Goal: Task Accomplishment & Management: Manage account settings

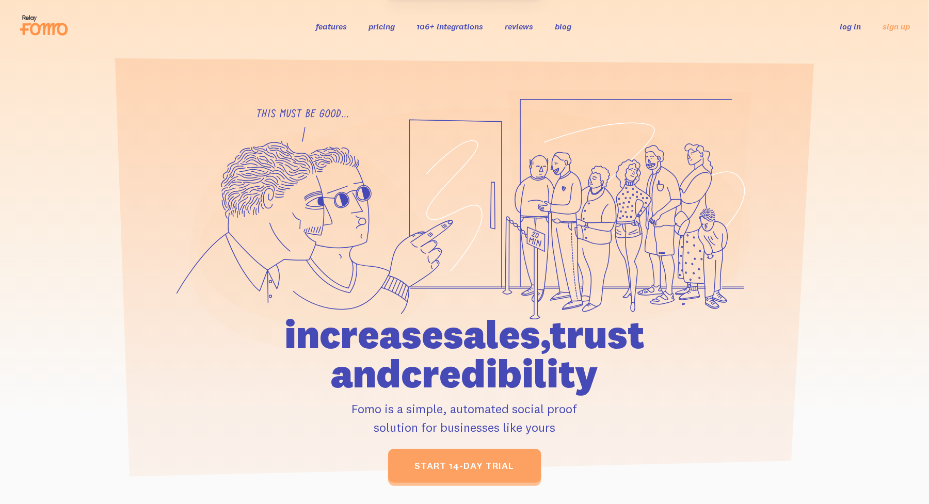
click at [852, 23] on link "log in" at bounding box center [850, 26] width 21 height 10
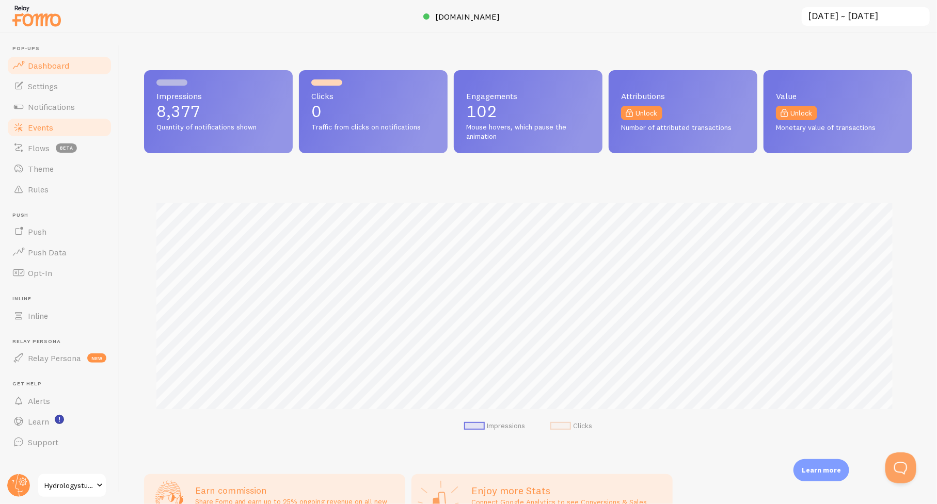
click at [40, 128] on span "Events" at bounding box center [40, 127] width 25 height 10
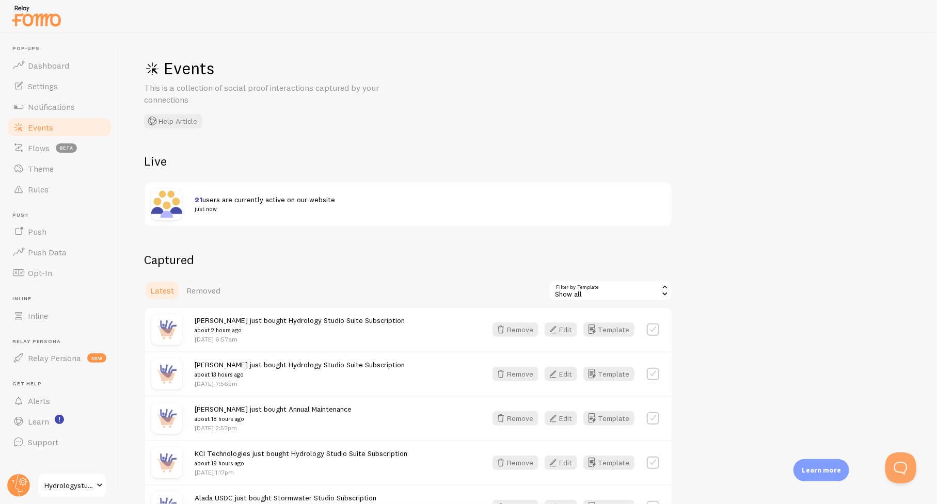
scroll to position [52, 0]
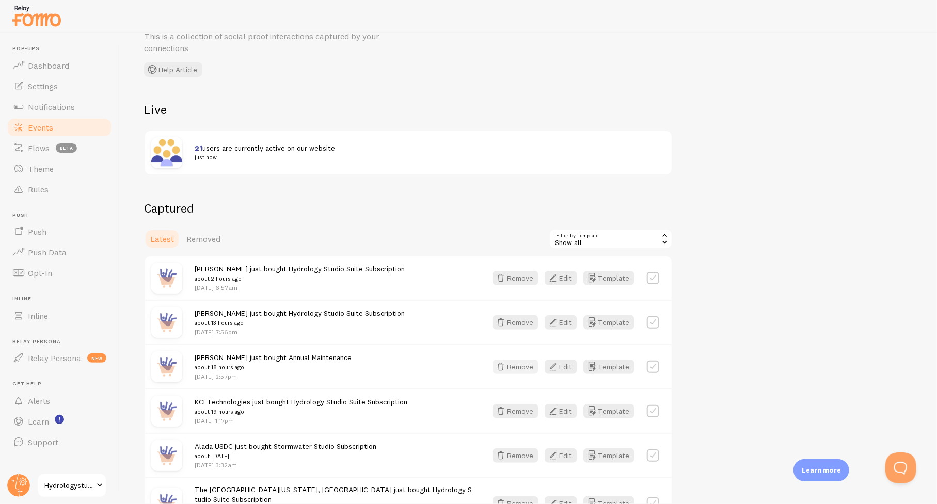
click at [517, 367] on button "Remove" at bounding box center [516, 367] width 46 height 14
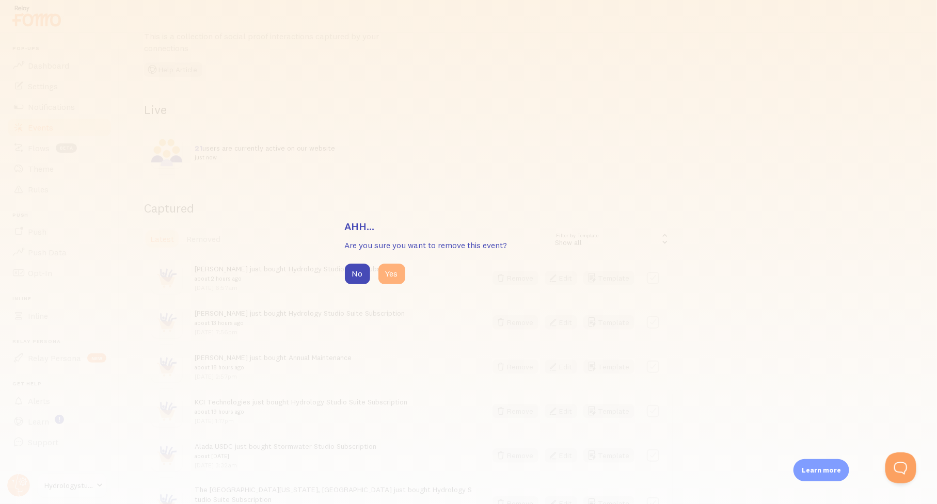
click at [393, 275] on button "Yes" at bounding box center [391, 274] width 27 height 21
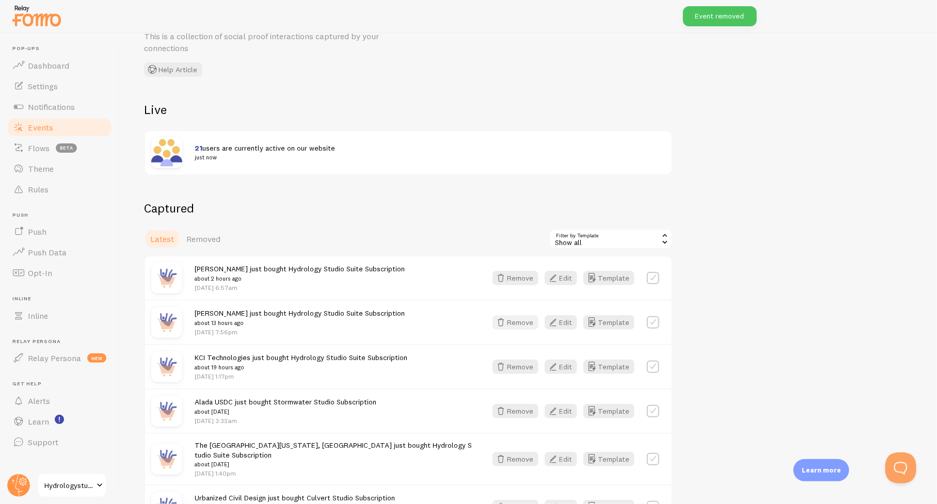
click at [519, 322] on button "Remove" at bounding box center [516, 322] width 46 height 14
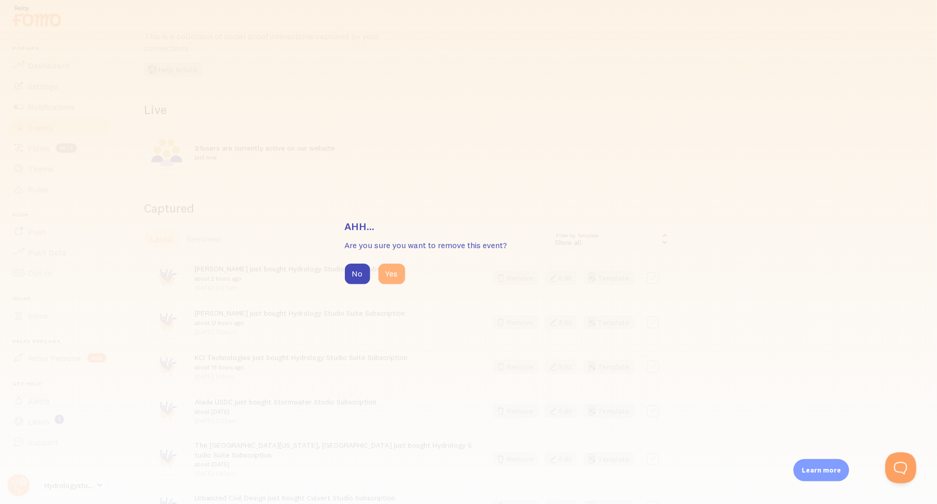
click at [396, 280] on button "Yes" at bounding box center [391, 274] width 27 height 21
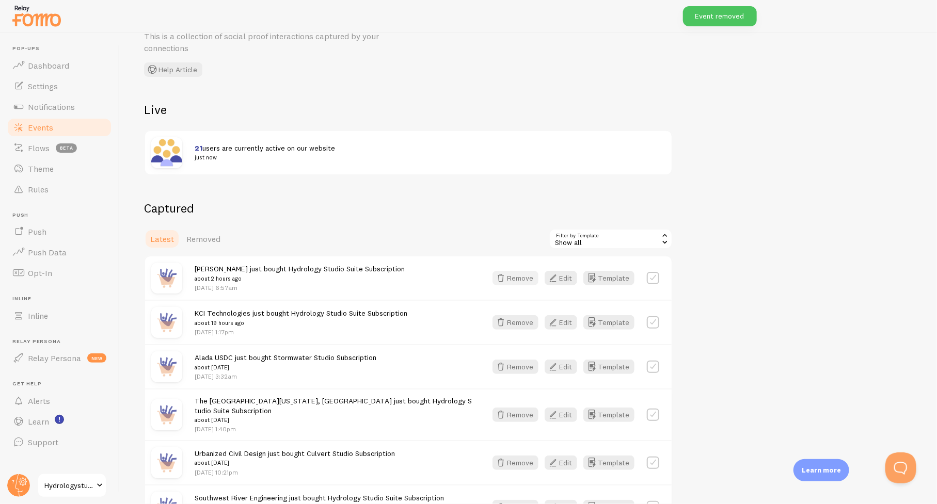
click at [523, 273] on button "Remove" at bounding box center [516, 278] width 46 height 14
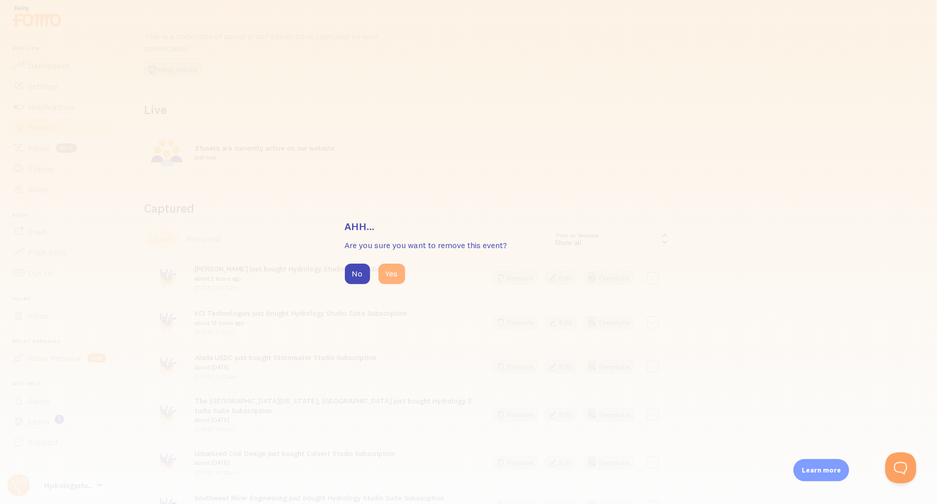
click at [396, 273] on button "Yes" at bounding box center [391, 274] width 27 height 21
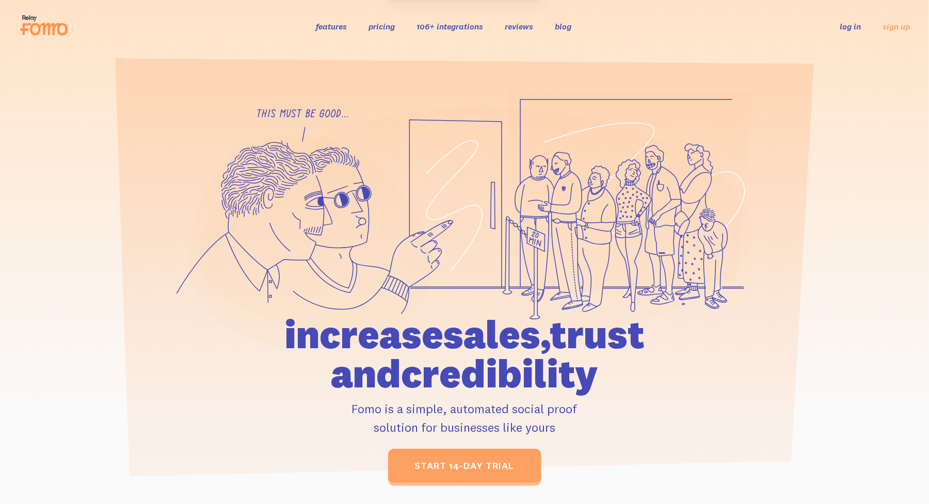
click at [841, 26] on link "log in" at bounding box center [850, 26] width 21 height 10
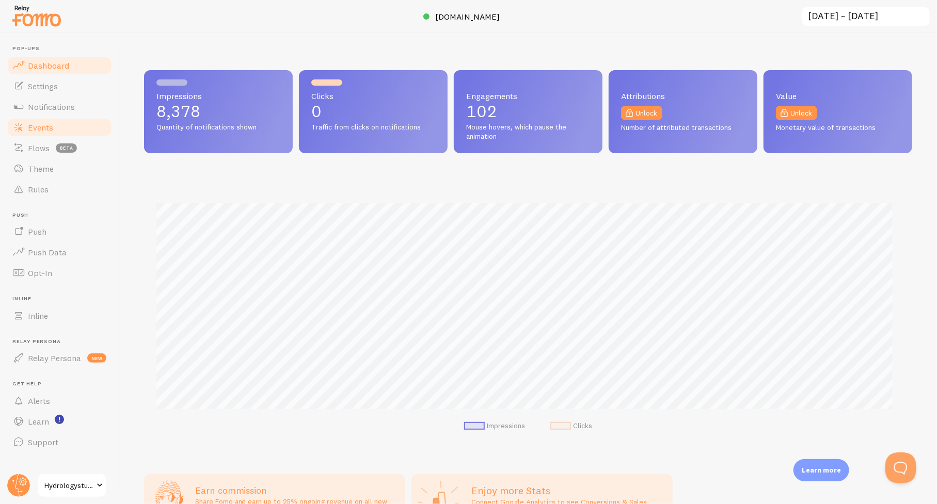
click at [29, 132] on span "Events" at bounding box center [40, 127] width 25 height 10
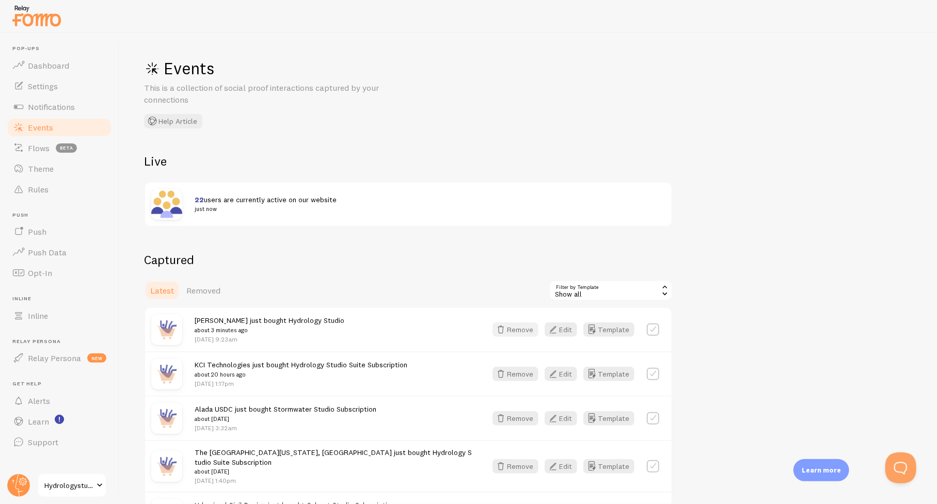
click at [536, 332] on button "Remove" at bounding box center [516, 330] width 46 height 14
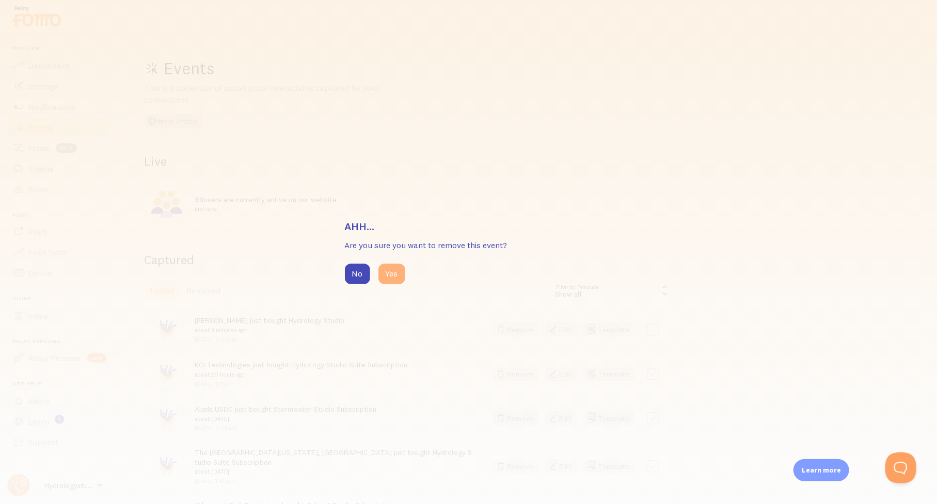
click at [398, 276] on button "Yes" at bounding box center [391, 274] width 27 height 21
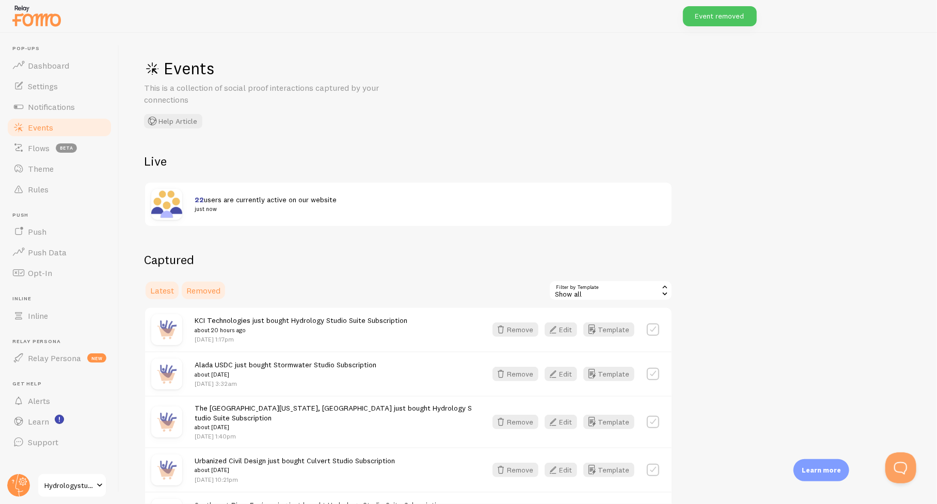
click at [215, 293] on span "Removed" at bounding box center [203, 290] width 34 height 10
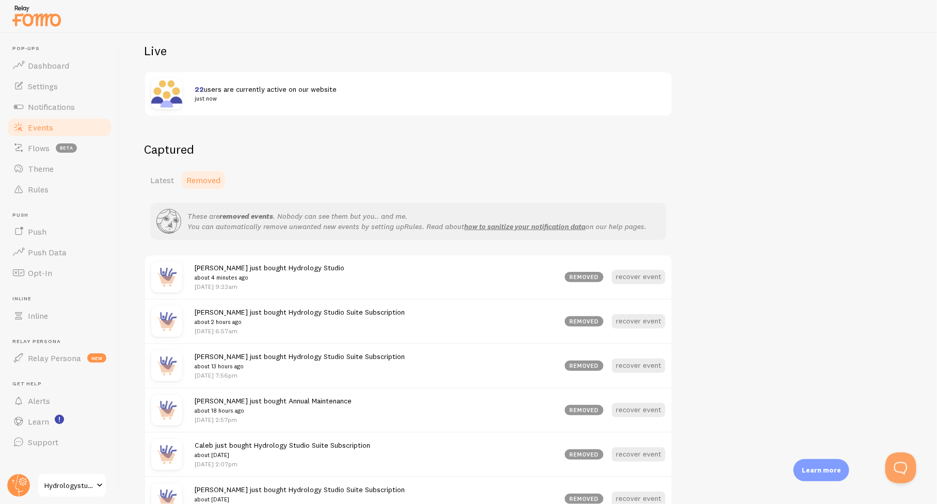
scroll to position [155, 0]
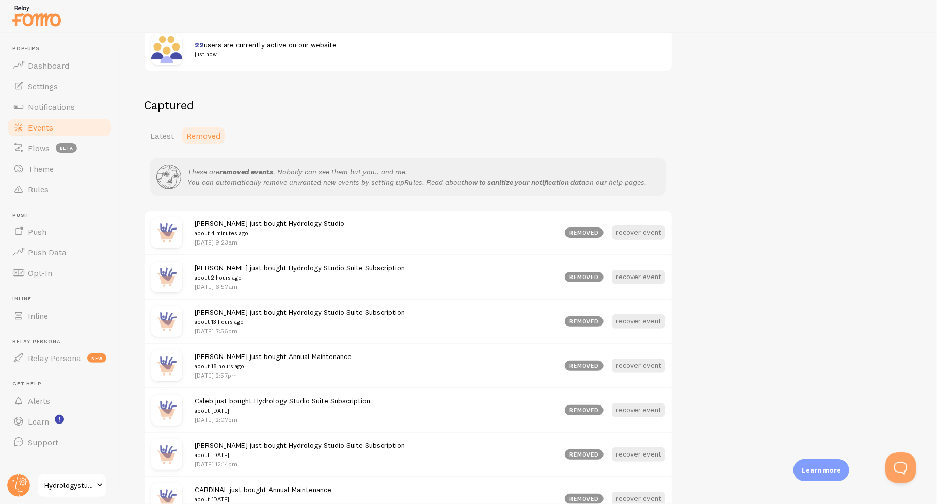
click at [566, 179] on link "how to sanitize your notification data" at bounding box center [524, 182] width 121 height 9
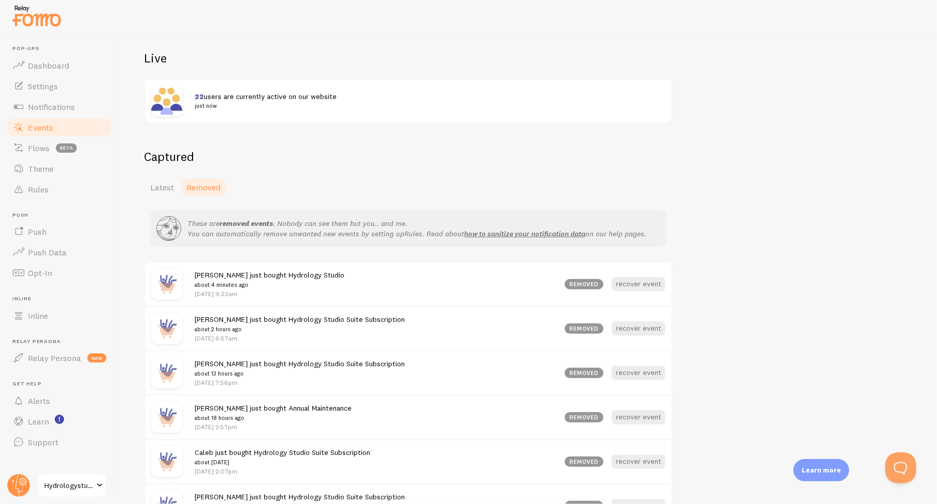
scroll to position [0, 0]
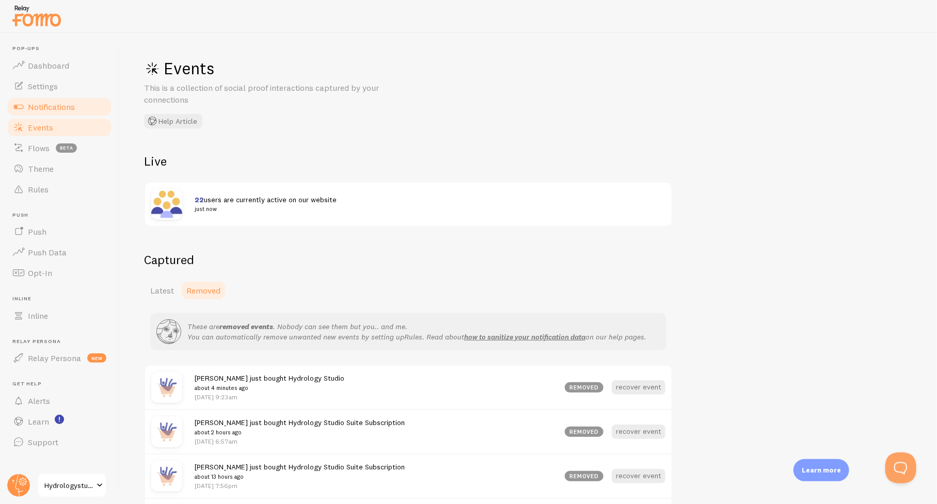
click at [43, 106] on span "Notifications" at bounding box center [51, 107] width 47 height 10
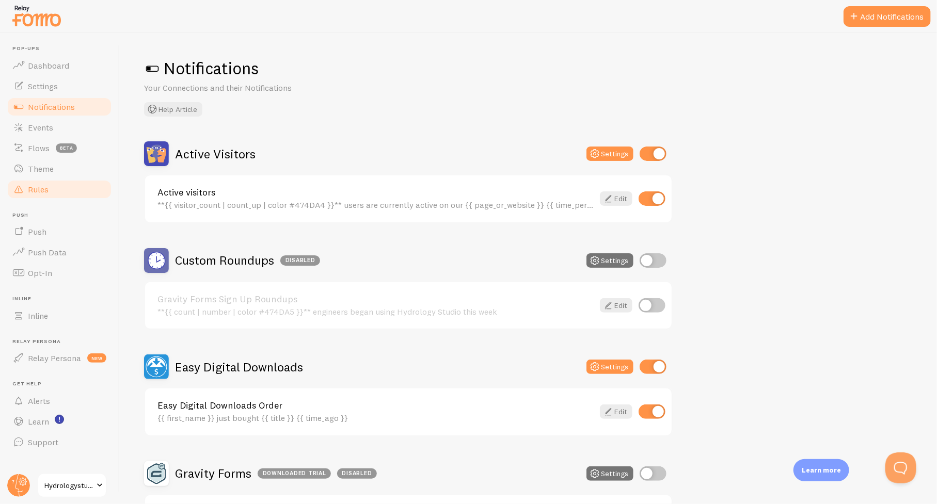
click at [39, 184] on span "Rules" at bounding box center [38, 189] width 21 height 10
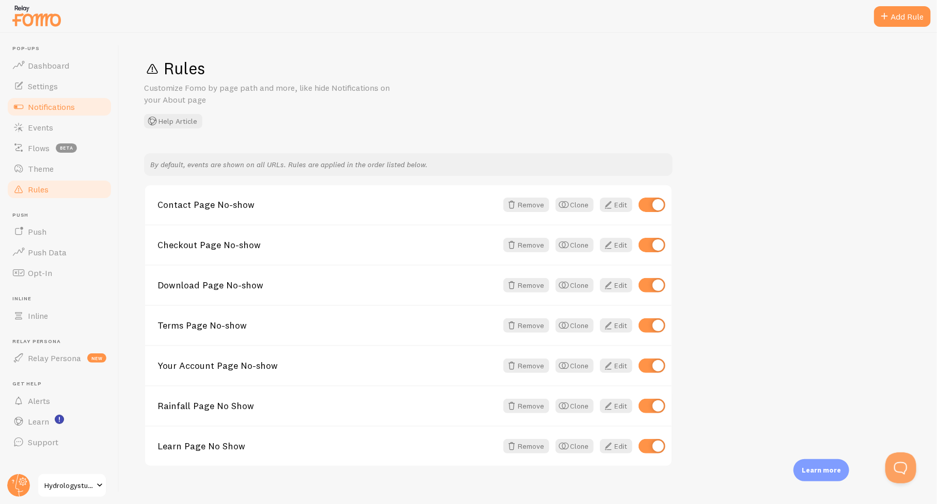
click at [42, 105] on span "Notifications" at bounding box center [51, 107] width 47 height 10
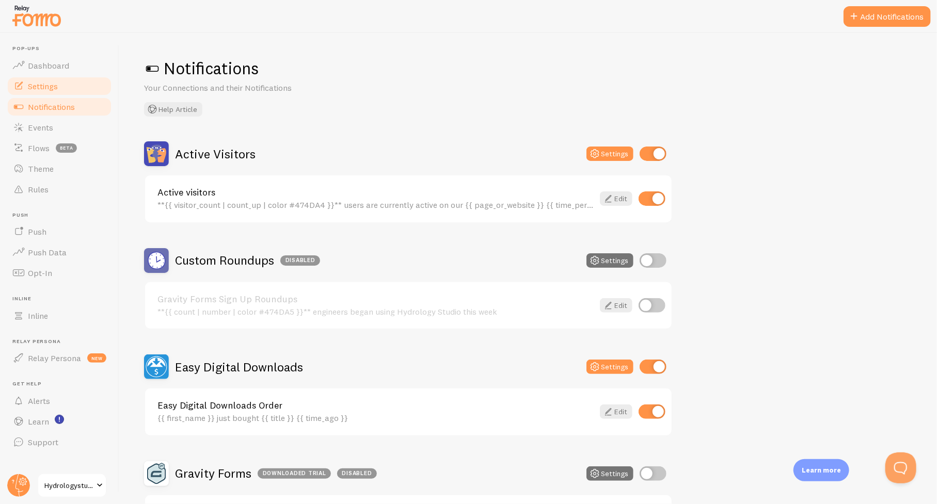
click at [42, 86] on span "Settings" at bounding box center [43, 86] width 30 height 10
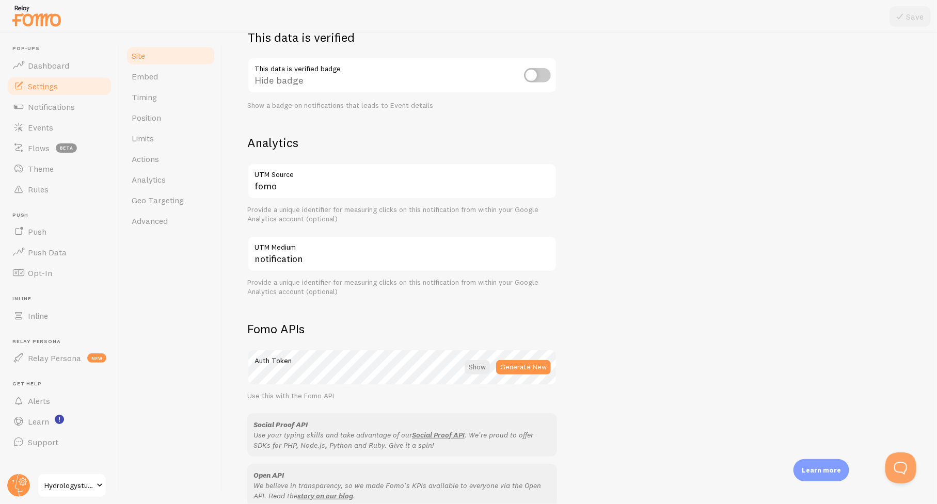
scroll to position [470, 0]
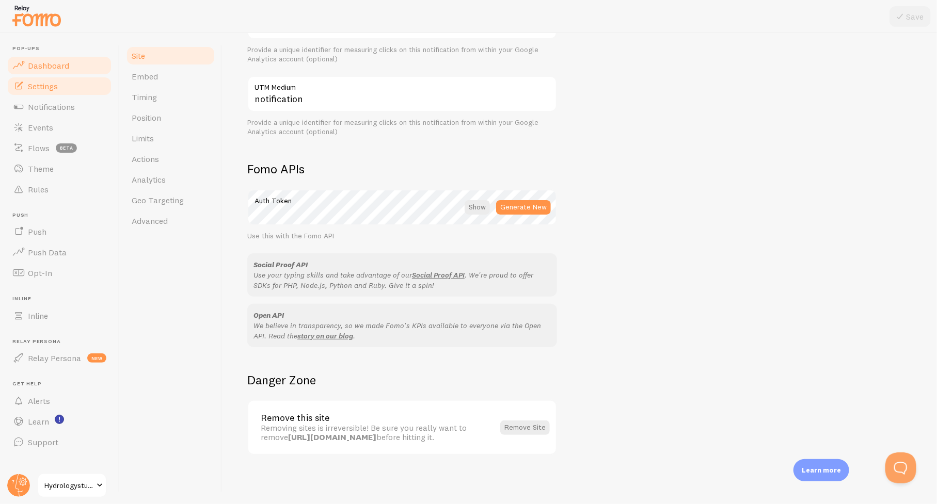
click at [39, 64] on span "Dashboard" at bounding box center [48, 65] width 41 height 10
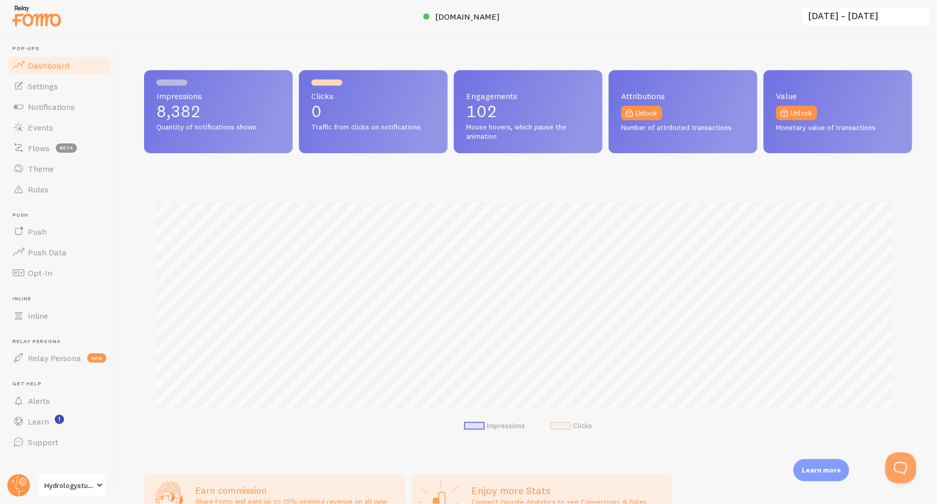
scroll to position [271, 760]
click at [36, 84] on span "Settings" at bounding box center [43, 86] width 30 height 10
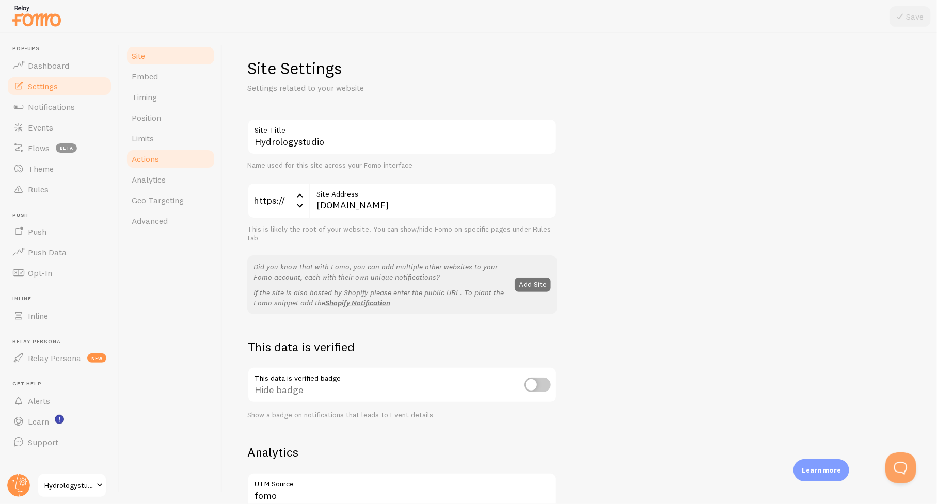
click at [153, 155] on span "Actions" at bounding box center [145, 159] width 27 height 10
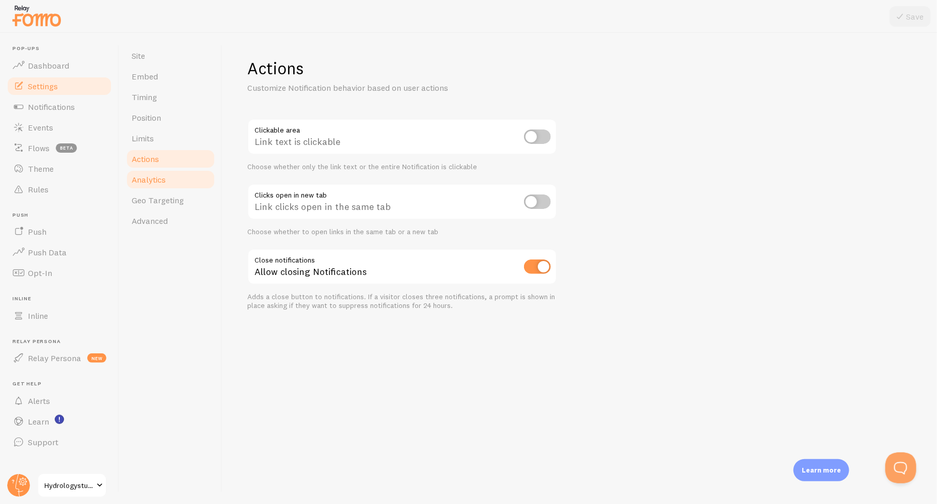
click at [149, 175] on span "Analytics" at bounding box center [149, 179] width 34 height 10
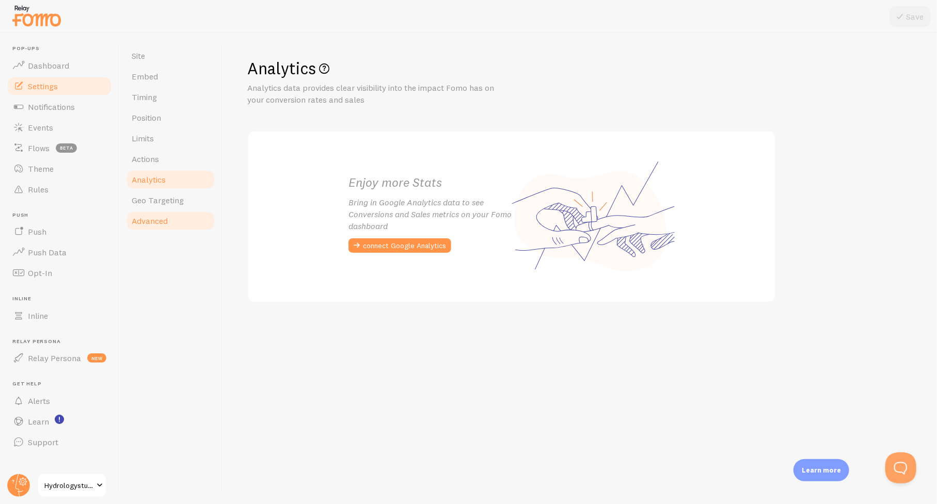
click at [153, 216] on span "Advanced" at bounding box center [150, 221] width 36 height 10
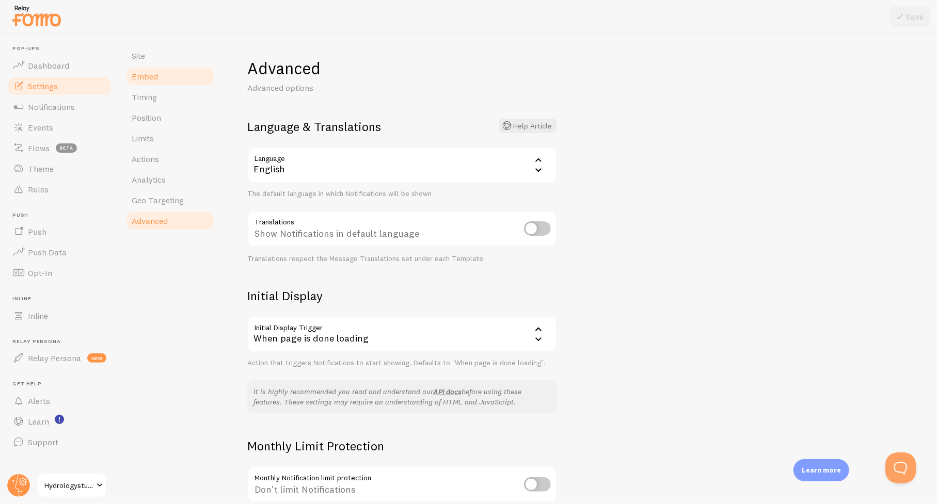
click at [147, 76] on span "Embed" at bounding box center [145, 76] width 26 height 10
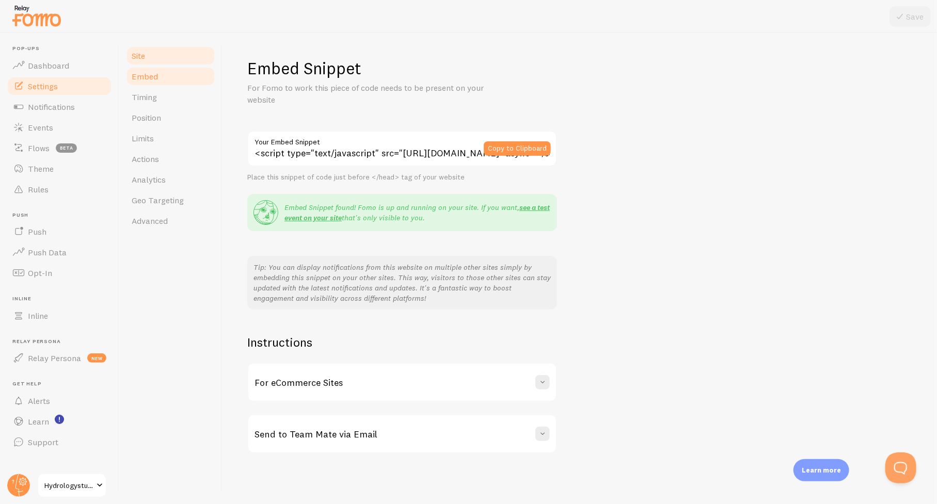
click at [134, 52] on span "Site" at bounding box center [138, 56] width 13 height 10
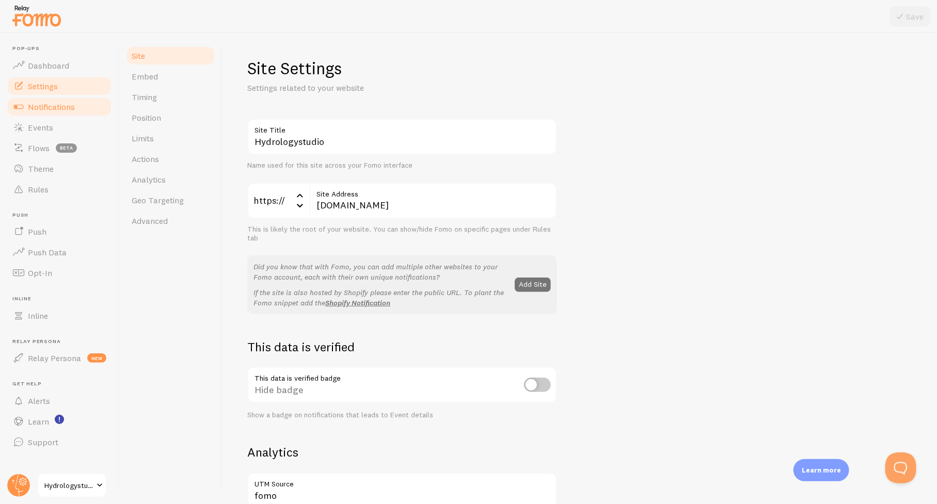
click at [48, 107] on span "Notifications" at bounding box center [51, 107] width 47 height 10
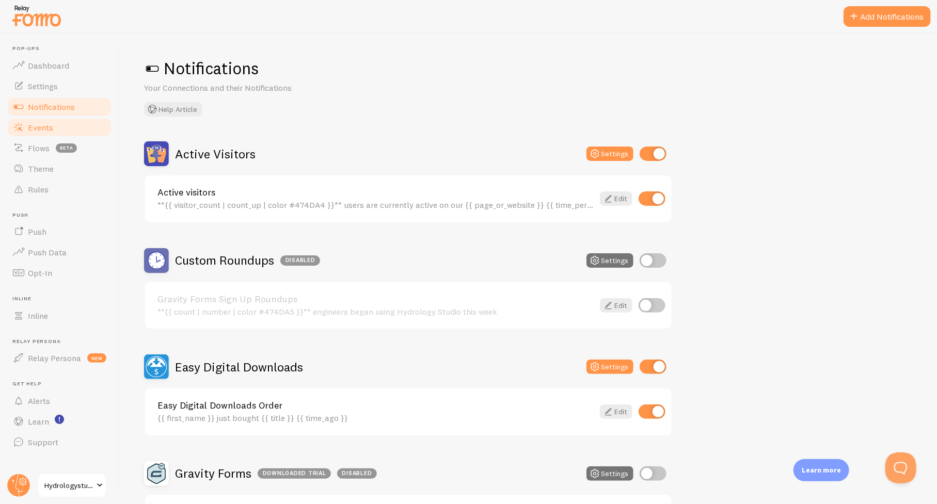
click at [36, 126] on span "Events" at bounding box center [40, 127] width 25 height 10
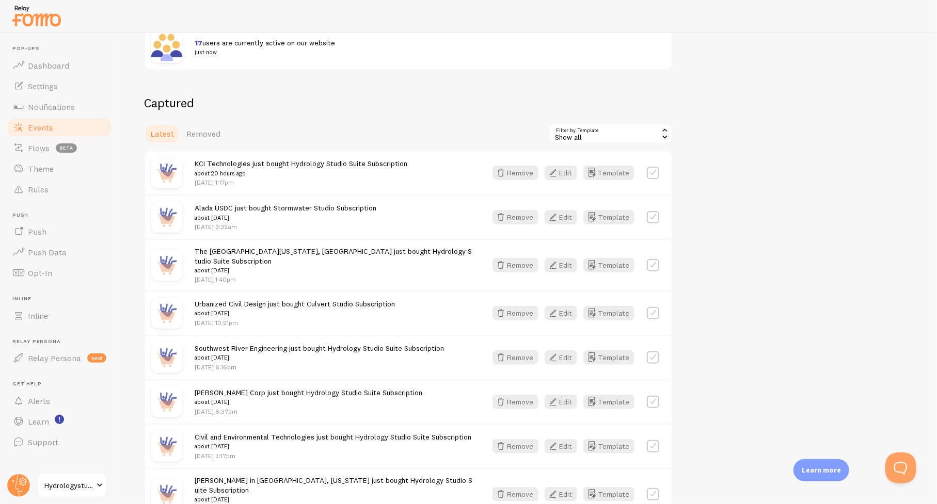
scroll to position [207, 0]
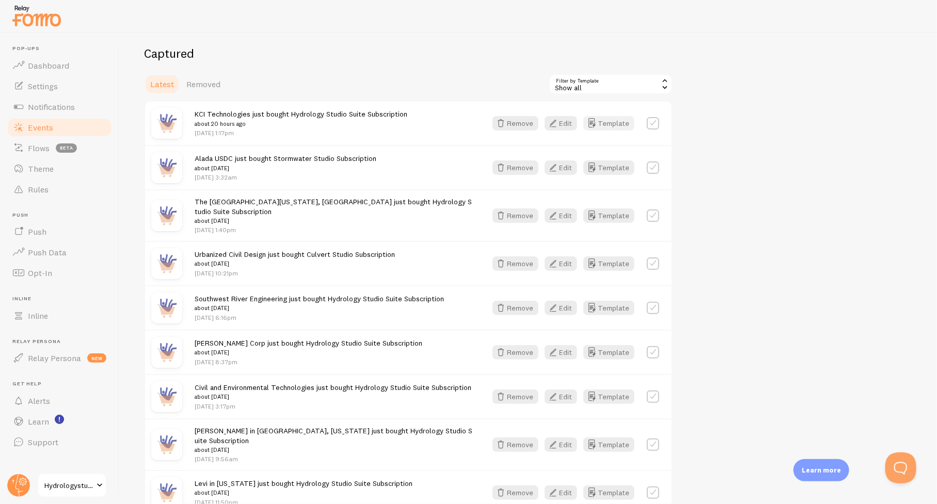
click at [617, 120] on button "Template" at bounding box center [608, 123] width 51 height 14
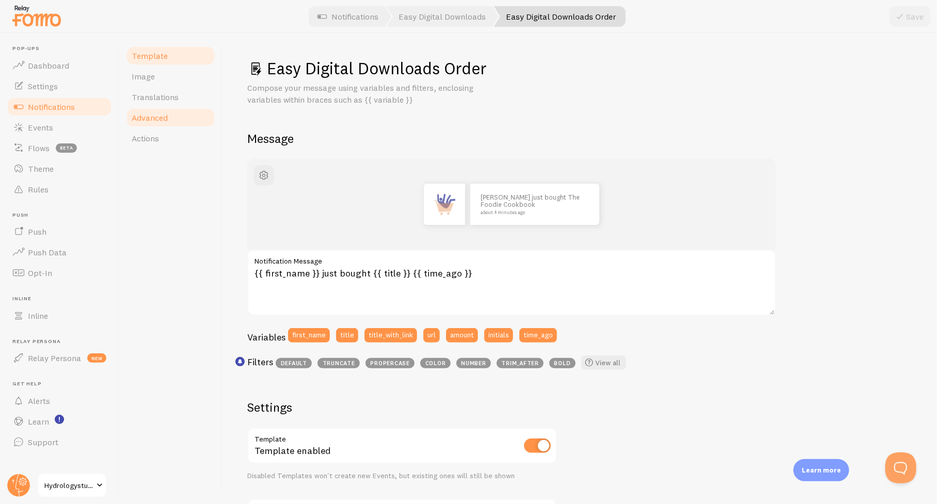
click at [147, 118] on span "Advanced" at bounding box center [150, 118] width 36 height 10
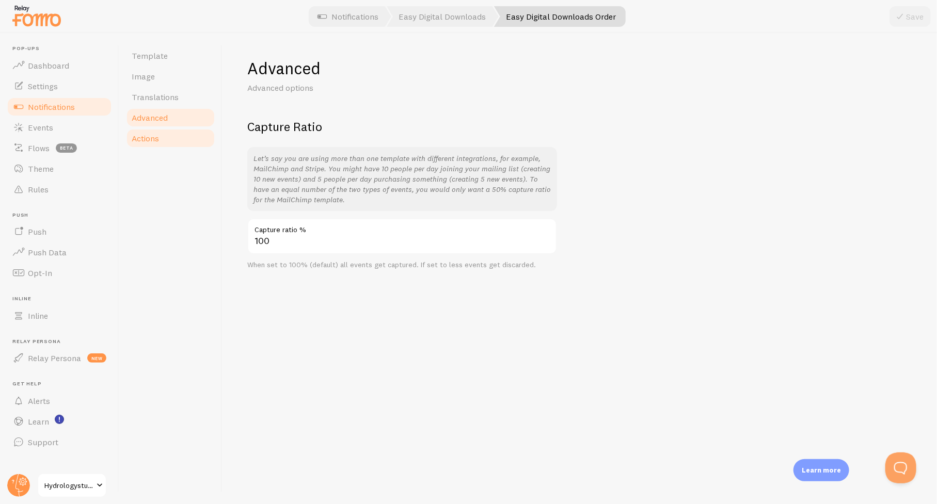
click at [147, 144] on link "Actions" at bounding box center [170, 138] width 90 height 21
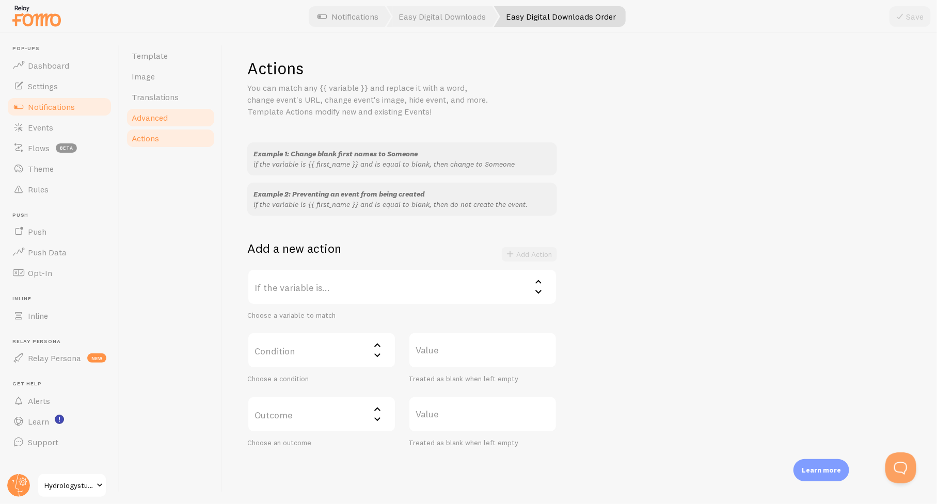
click at [148, 122] on span "Advanced" at bounding box center [150, 118] width 36 height 10
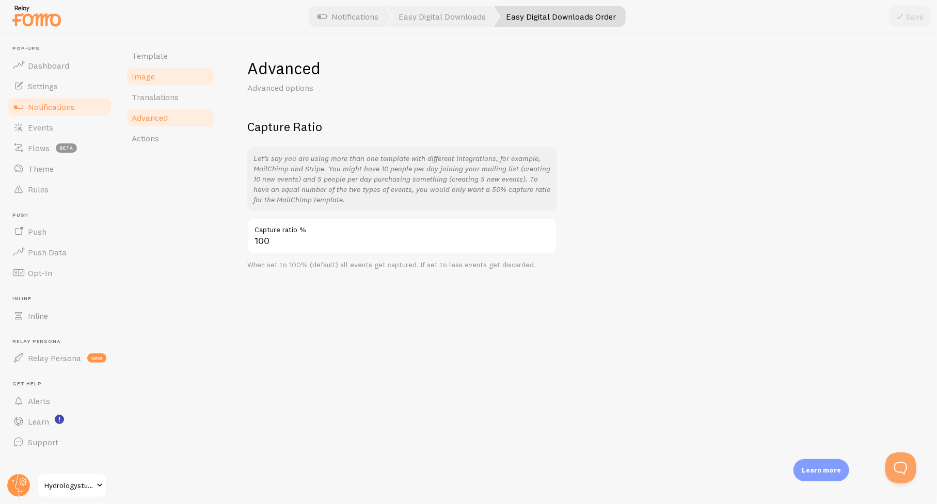
click at [149, 73] on span "Image" at bounding box center [143, 76] width 23 height 10
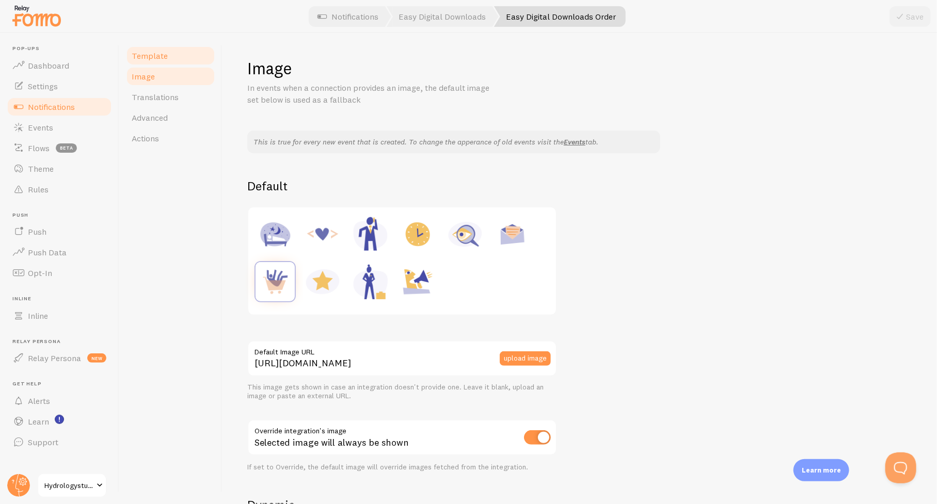
click at [149, 52] on span "Template" at bounding box center [150, 56] width 36 height 10
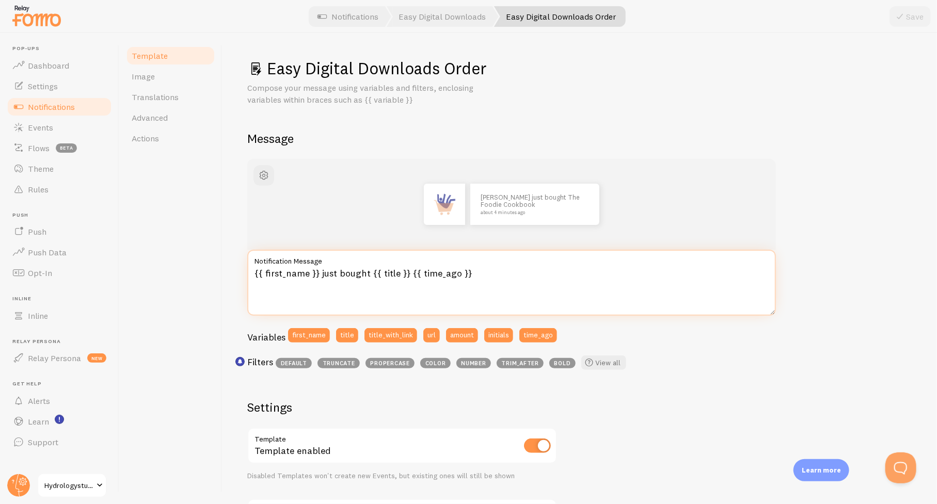
click at [396, 272] on textarea "{{ first_name }} just bought {{ title }} {{ time_ago }}" at bounding box center [511, 283] width 529 height 66
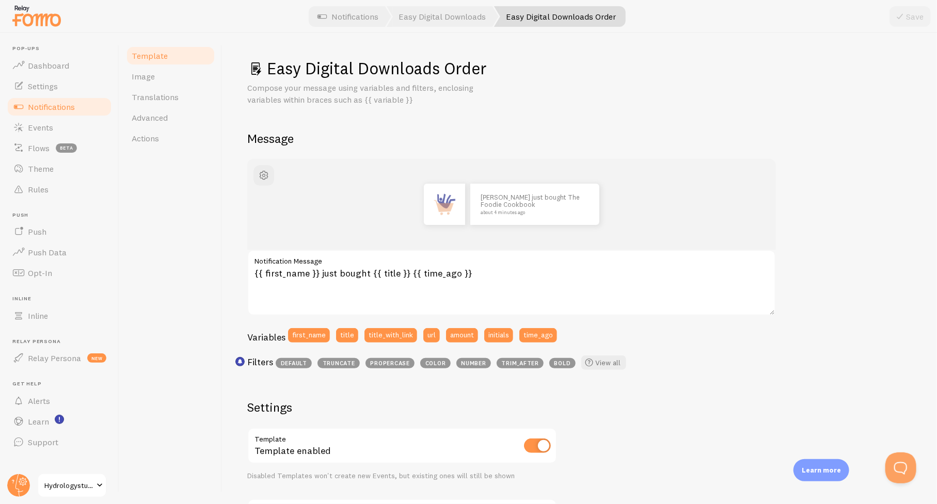
click at [862, 130] on div "Easy Digital Downloads Order Compose your message using variables and filters, …" at bounding box center [579, 393] width 665 height 670
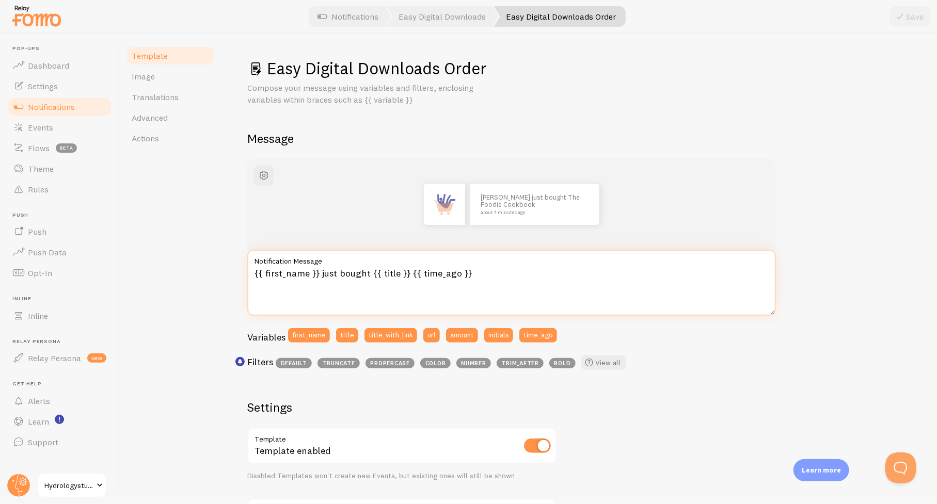
click at [395, 274] on textarea "{{ first_name }} just bought {{ title }} {{ time_ago }}" at bounding box center [511, 283] width 529 height 66
paste textarea "| delete [,]"
type textarea "{{ first_name }} just bought {{ title | delete [Subscription] }} {{ time_ago }}"
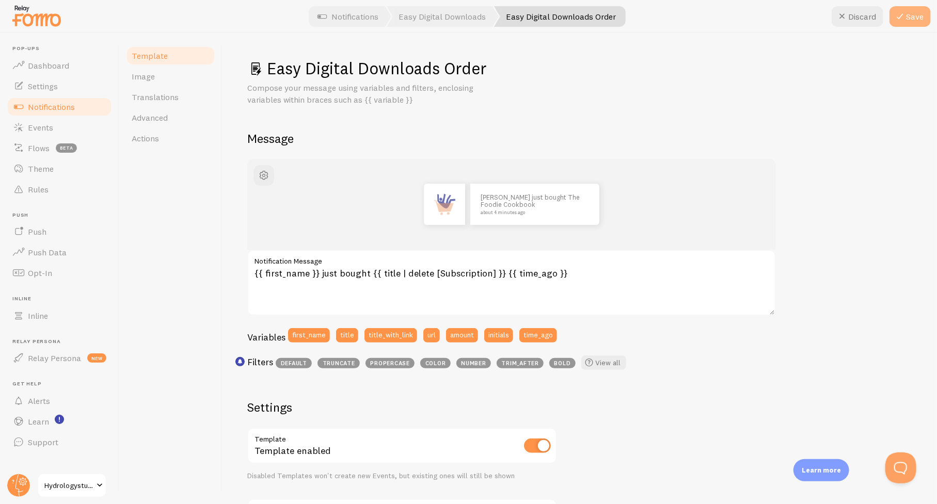
click at [911, 18] on button "Save" at bounding box center [910, 16] width 41 height 21
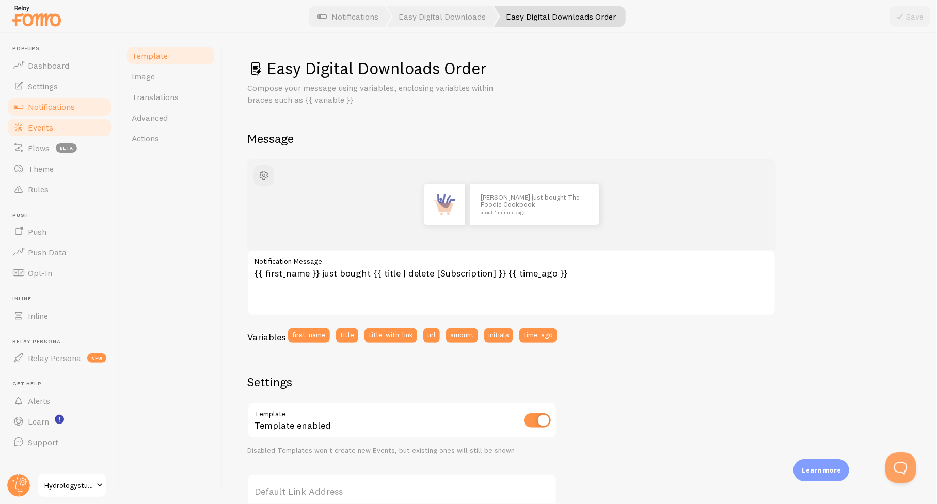
click at [34, 125] on span "Events" at bounding box center [40, 127] width 25 height 10
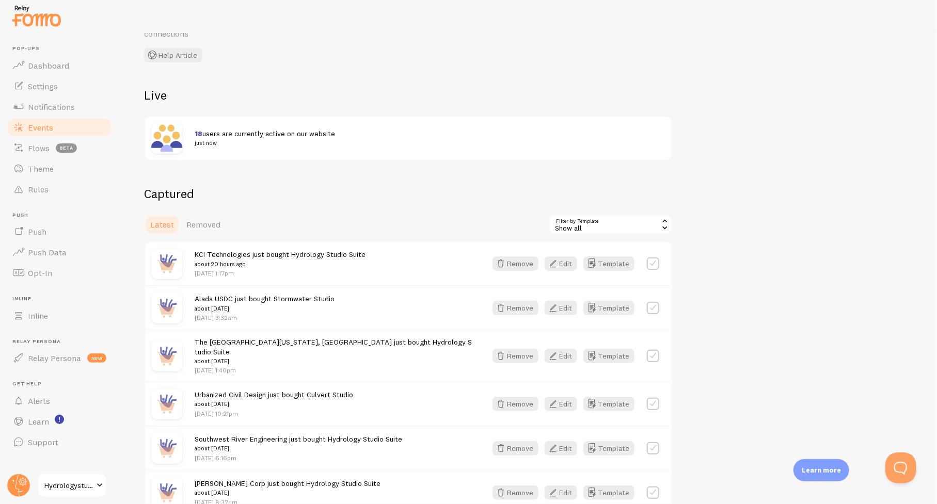
scroll to position [52, 0]
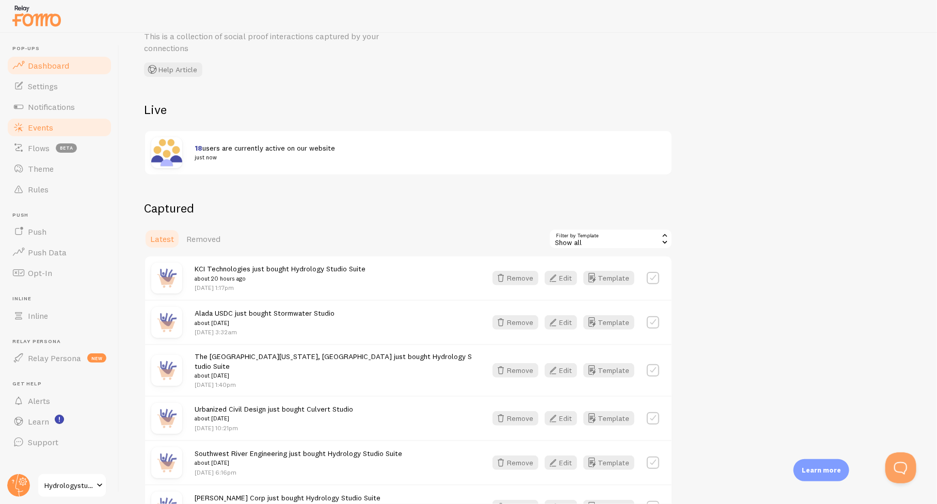
click at [38, 66] on span "Dashboard" at bounding box center [48, 65] width 41 height 10
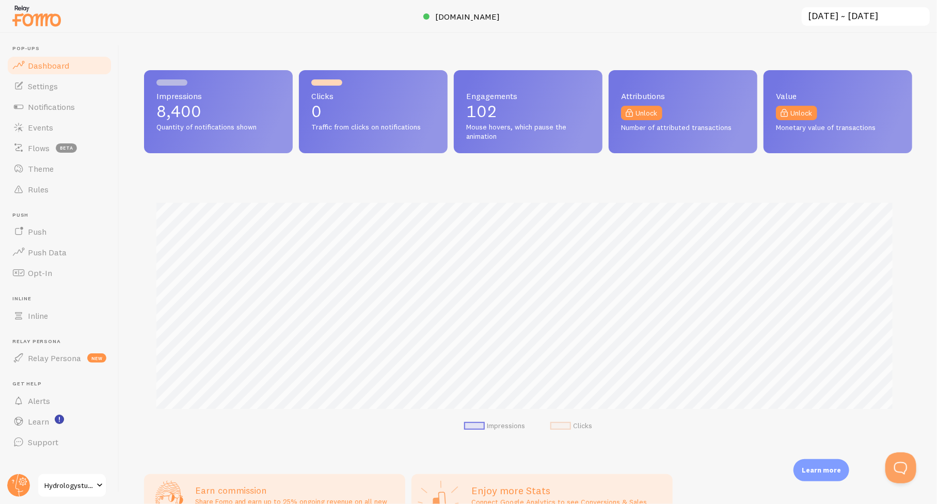
scroll to position [271, 760]
click at [42, 126] on span "Events" at bounding box center [40, 127] width 25 height 10
